Goal: Check status: Check status

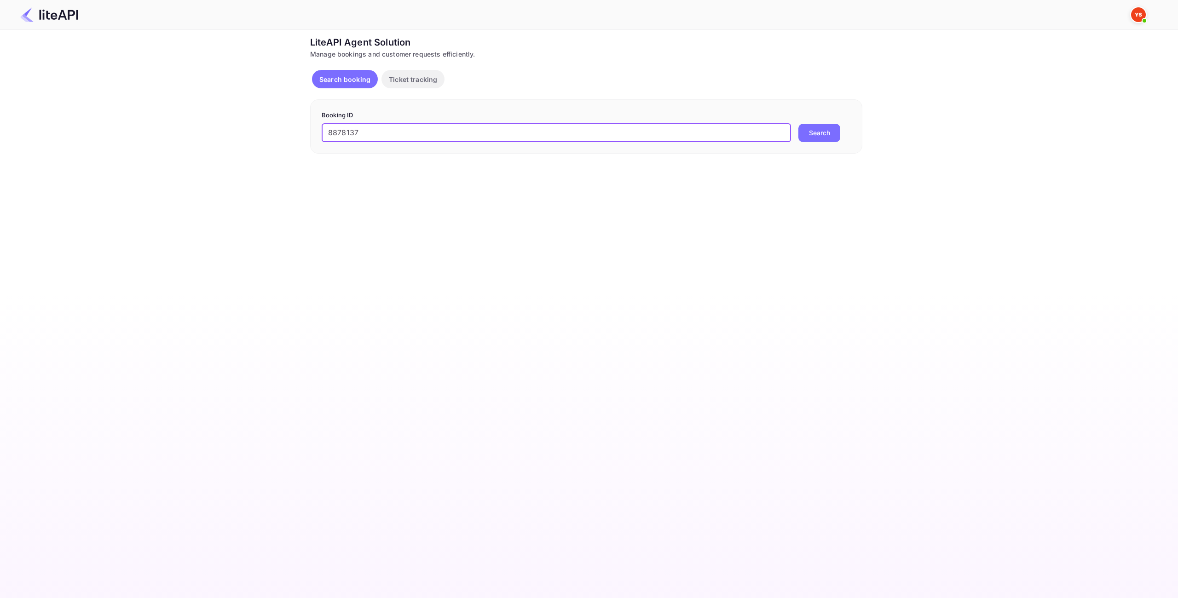
type input "8878137"
click at [815, 134] on button "Search" at bounding box center [819, 133] width 42 height 18
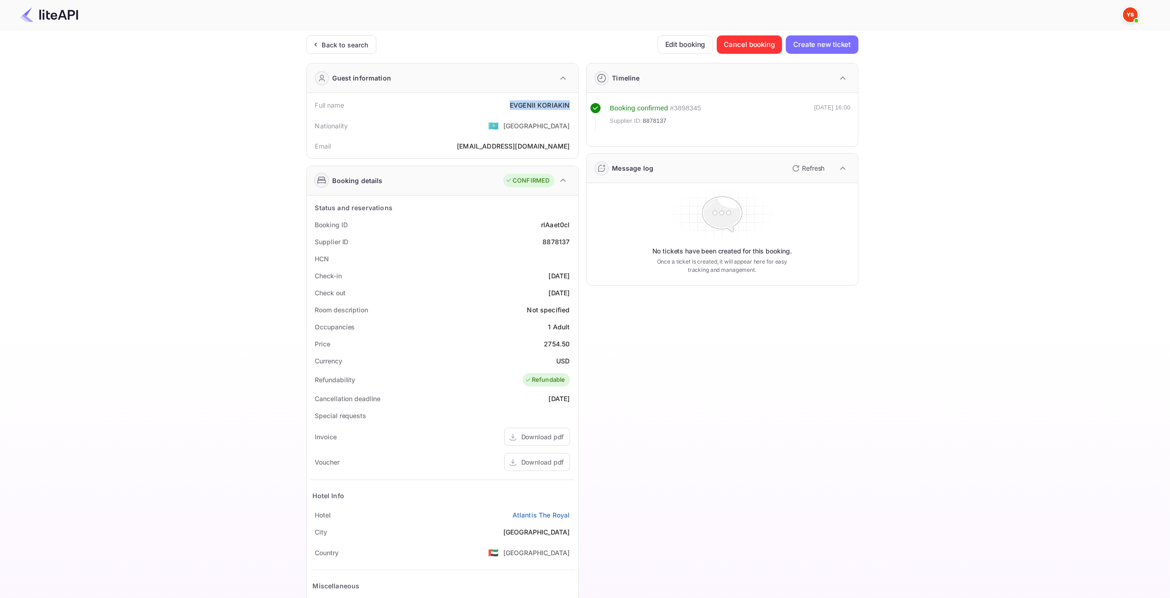
drag, startPoint x: 573, startPoint y: 106, endPoint x: 498, endPoint y: 103, distance: 75.5
click at [497, 103] on div "Full name [PERSON_NAME]" at bounding box center [442, 105] width 264 height 17
copy div "[PERSON_NAME]"
click at [561, 345] on div "2754.50" at bounding box center [557, 344] width 26 height 10
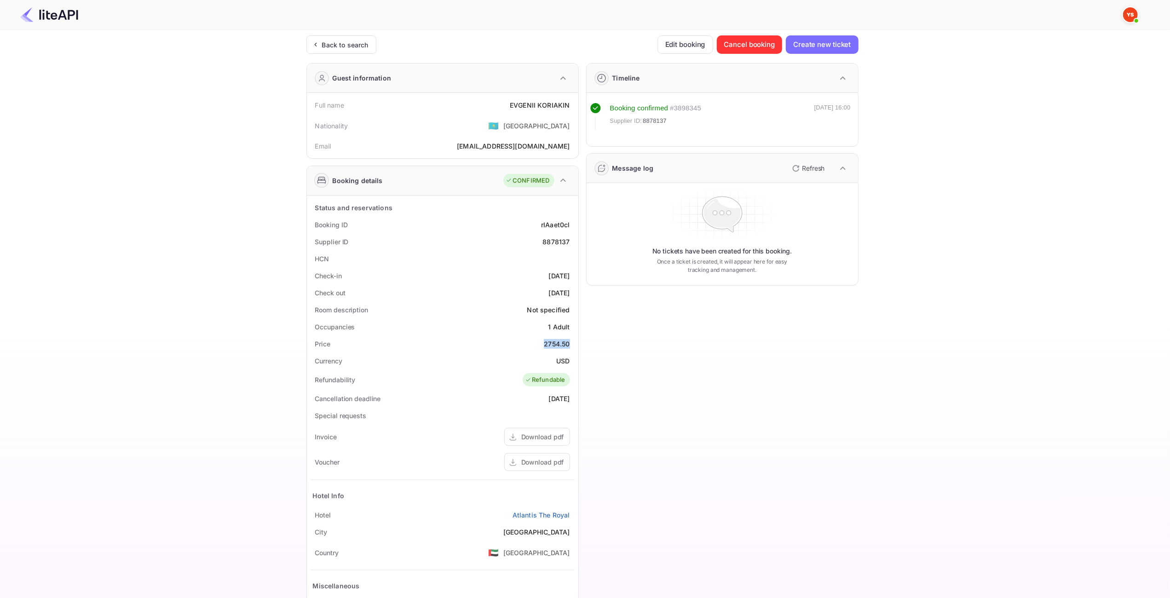
copy div "2754.50"
